Goal: Information Seeking & Learning: Learn about a topic

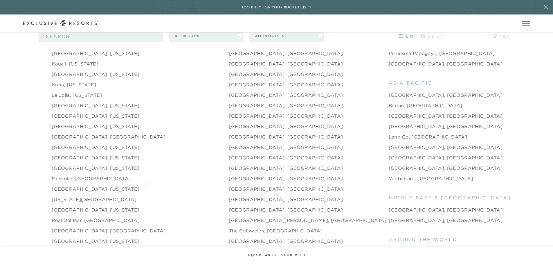
scroll to position [783, 0]
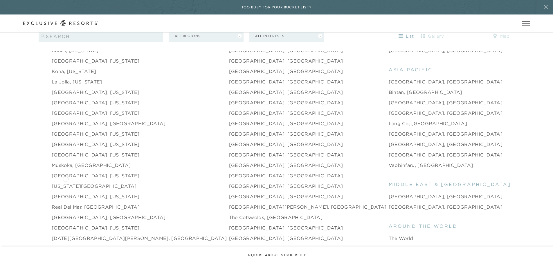
click at [66, 183] on link "[US_STATE][GEOGRAPHIC_DATA]" at bounding box center [94, 186] width 85 height 7
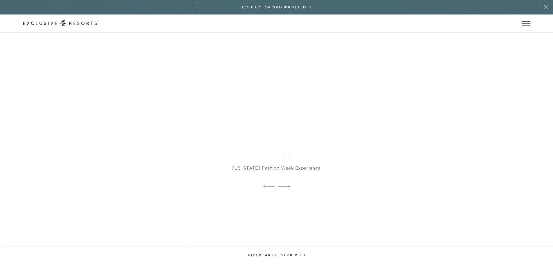
scroll to position [2176, 0]
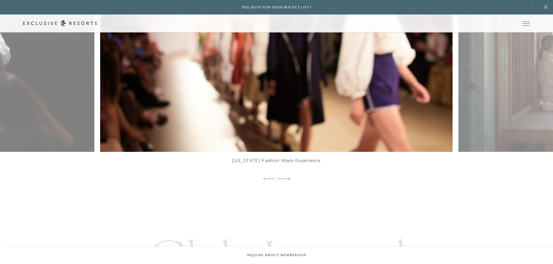
click at [284, 179] on icon at bounding box center [284, 179] width 12 height 2
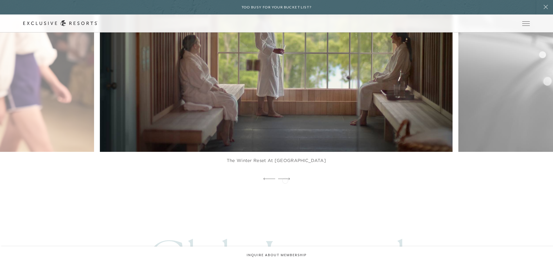
click at [285, 180] on icon at bounding box center [284, 179] width 12 height 2
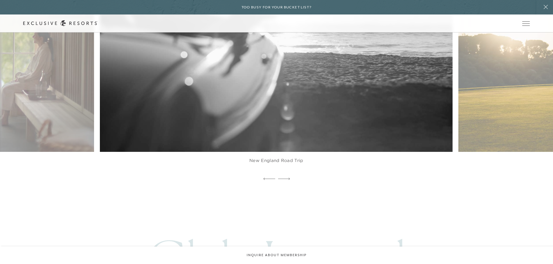
click at [285, 180] on icon at bounding box center [284, 179] width 12 height 2
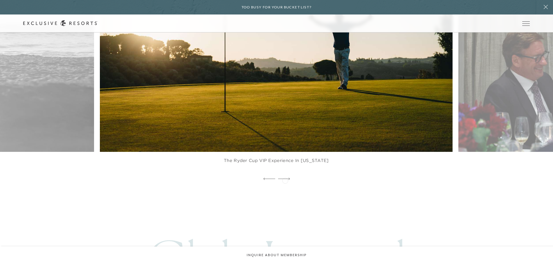
click at [285, 180] on icon at bounding box center [284, 179] width 12 height 2
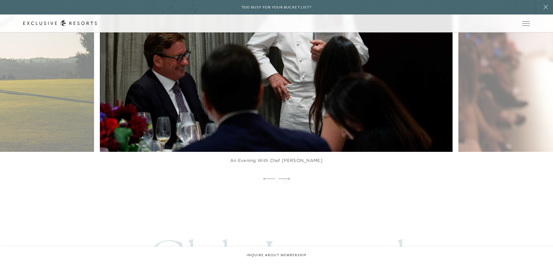
click at [285, 180] on icon at bounding box center [284, 179] width 12 height 2
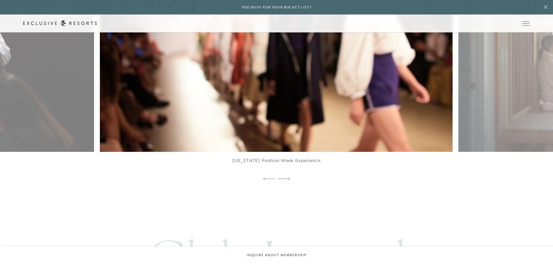
click at [285, 180] on icon at bounding box center [284, 179] width 12 height 2
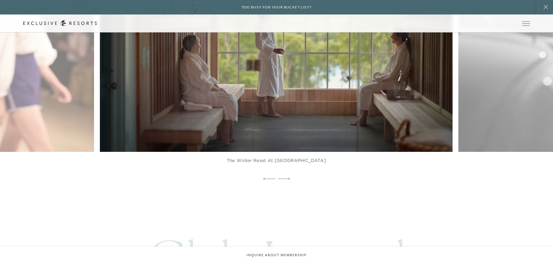
click at [280, 122] on img at bounding box center [288, 43] width 388 height 238
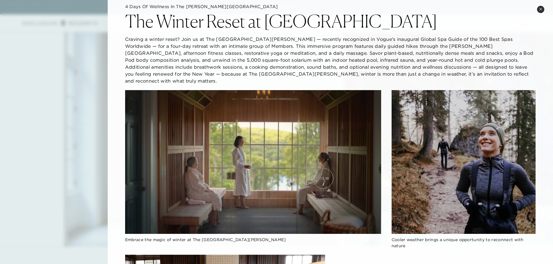
scroll to position [0, 0]
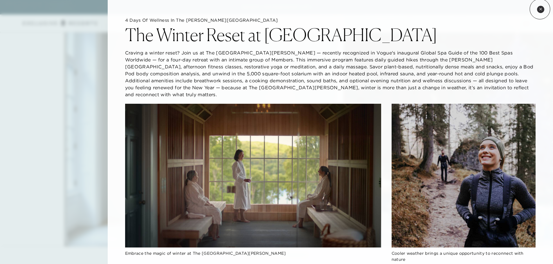
click at [540, 9] on icon at bounding box center [540, 9] width 3 height 3
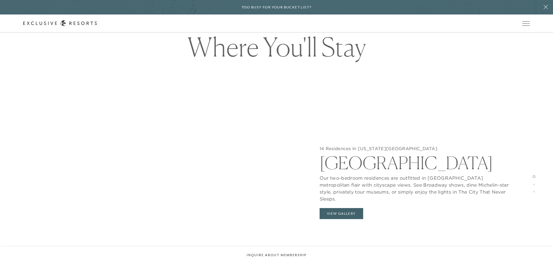
scroll to position [580, 0]
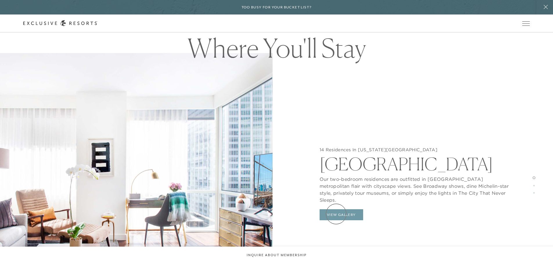
click at [336, 214] on button "View Gallery" at bounding box center [341, 214] width 44 height 11
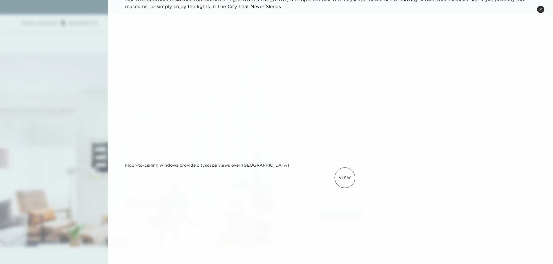
scroll to position [0, 0]
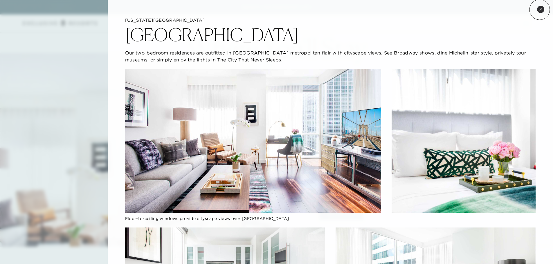
click at [539, 10] on icon at bounding box center [540, 9] width 3 height 3
